Goal: Information Seeking & Learning: Learn about a topic

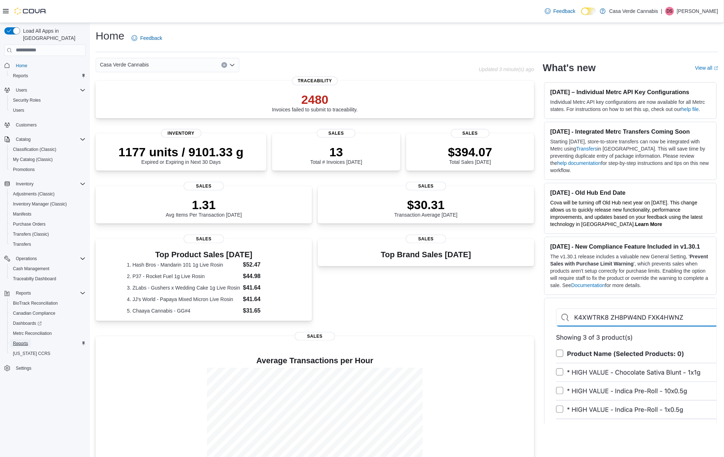
click at [23, 341] on span "Reports" at bounding box center [20, 344] width 15 height 6
